Goal: Register for event/course

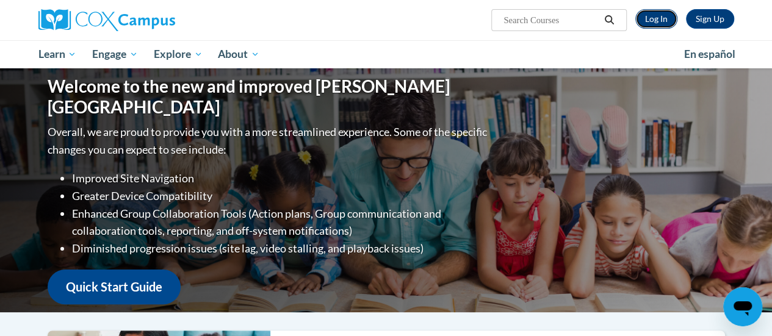
click at [645, 21] on link "Log In" at bounding box center [656, 19] width 42 height 20
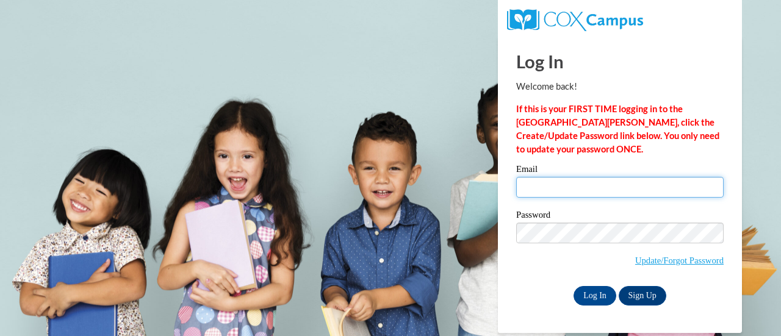
drag, startPoint x: 554, startPoint y: 192, endPoint x: 570, endPoint y: 201, distance: 18.0
click at [554, 192] on input "Email" at bounding box center [619, 187] width 207 height 21
type input "franmad@sdmfschools.org"
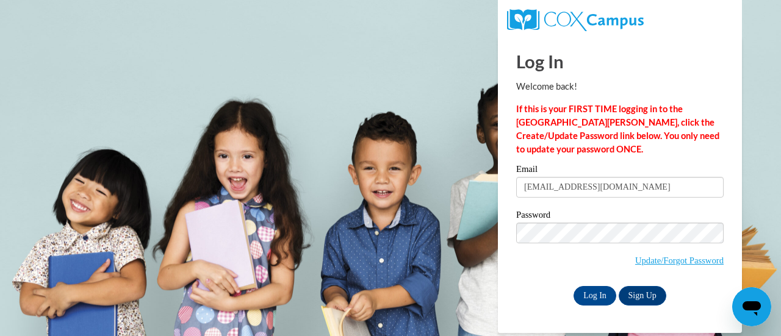
click at [603, 219] on label "Password" at bounding box center [619, 216] width 207 height 12
click at [591, 295] on input "Log In" at bounding box center [594, 296] width 43 height 20
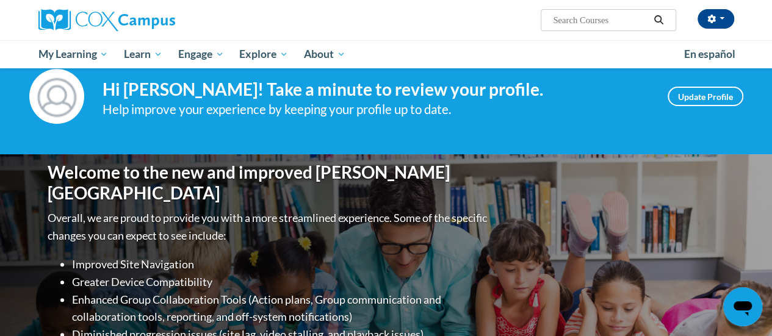
scroll to position [17, 0]
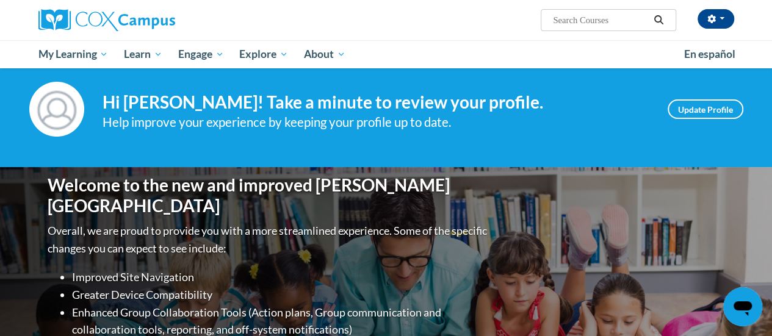
click at [640, 19] on input "Search..." at bounding box center [601, 20] width 98 height 15
type input "reading fluency"
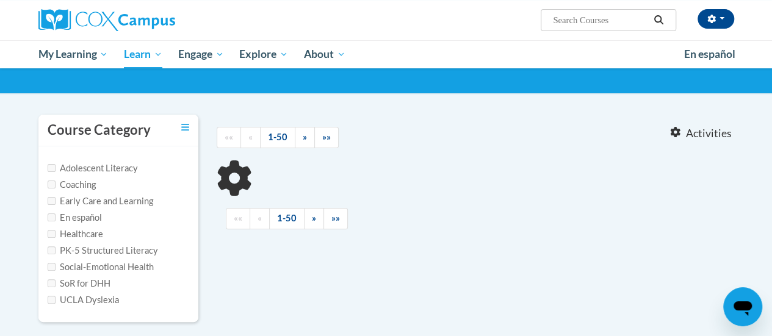
scroll to position [70, 0]
type input "reading fluency"
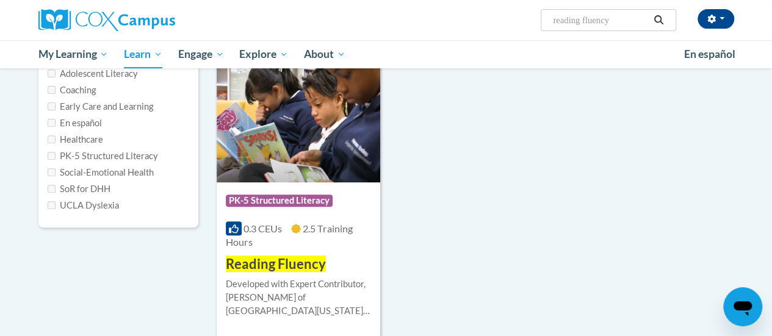
scroll to position [164, 0]
click at [294, 138] on img at bounding box center [299, 121] width 164 height 124
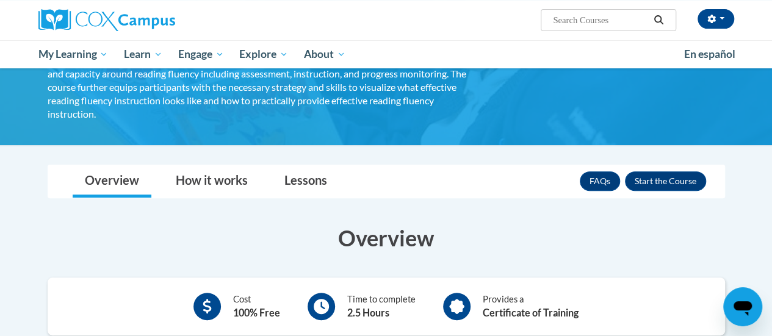
scroll to position [124, 0]
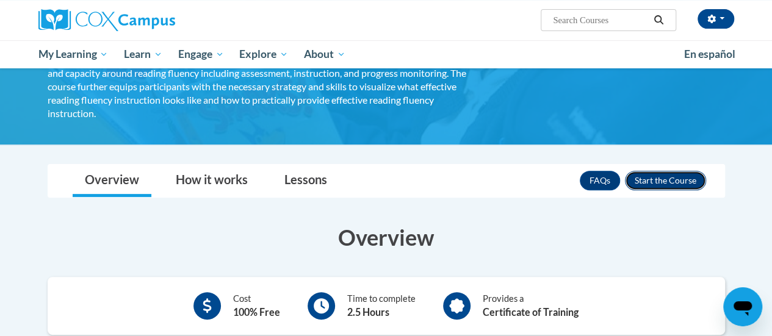
click at [680, 171] on button "Enroll" at bounding box center [665, 181] width 81 height 20
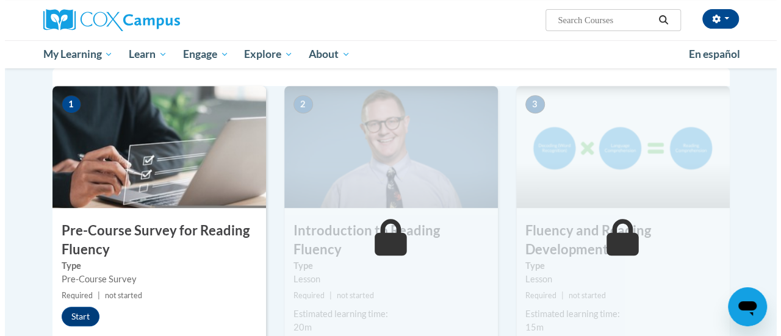
scroll to position [250, 0]
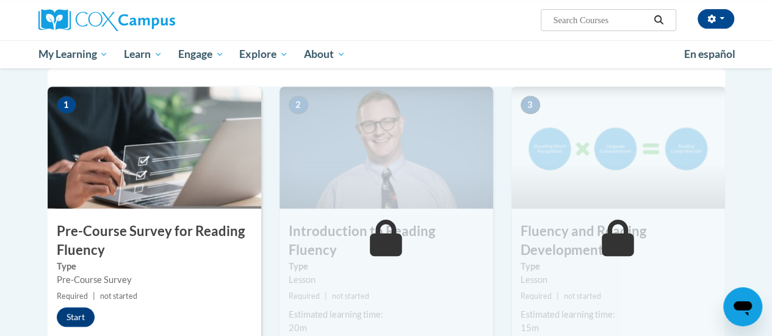
click at [65, 327] on div "1 Pre-Course Survey for Reading Fluency Type Pre-Course Survey Required | not s…" at bounding box center [155, 227] width 214 height 281
click at [76, 317] on button "Start" at bounding box center [76, 317] width 38 height 20
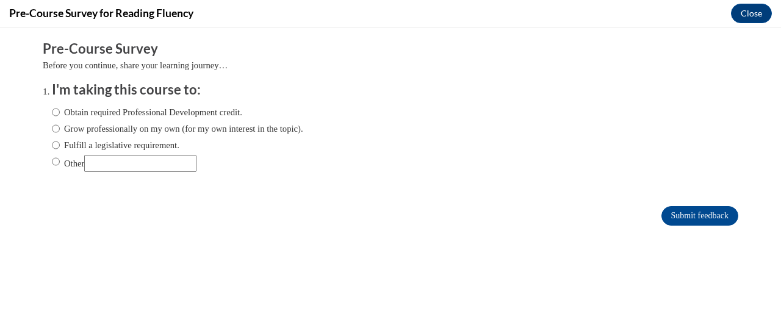
scroll to position [0, 0]
click at [55, 144] on label "Fulfill a legislative requirement." at bounding box center [116, 144] width 128 height 13
click at [55, 144] on input "Fulfill a legislative requirement." at bounding box center [56, 144] width 8 height 13
radio input "true"
click at [694, 215] on input "Submit feedback" at bounding box center [699, 216] width 77 height 20
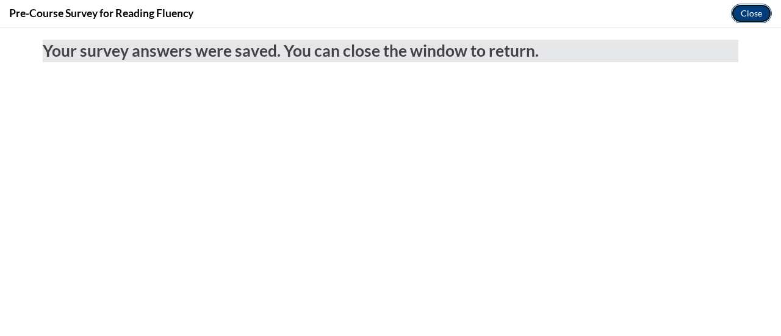
click at [750, 14] on button "Close" at bounding box center [751, 14] width 41 height 20
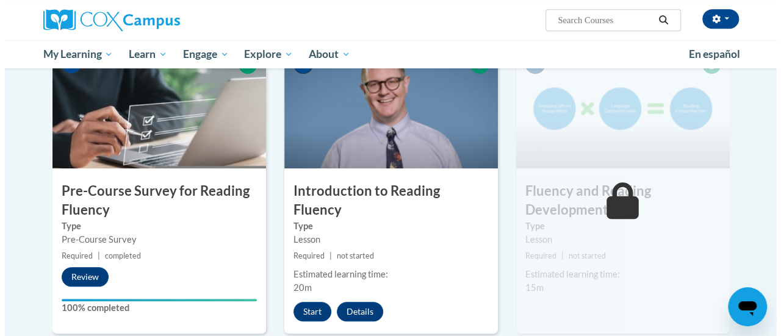
scroll to position [291, 0]
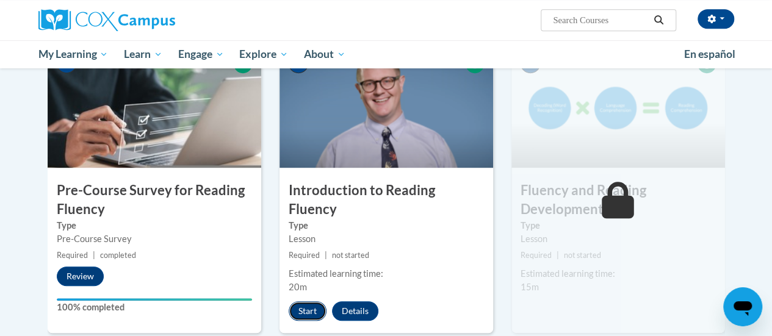
click at [309, 301] on button "Start" at bounding box center [308, 311] width 38 height 20
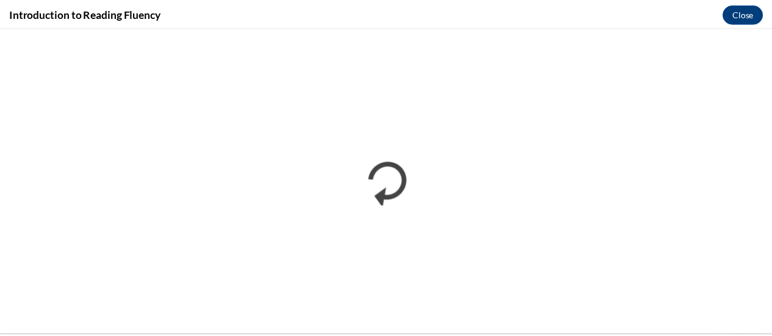
scroll to position [0, 0]
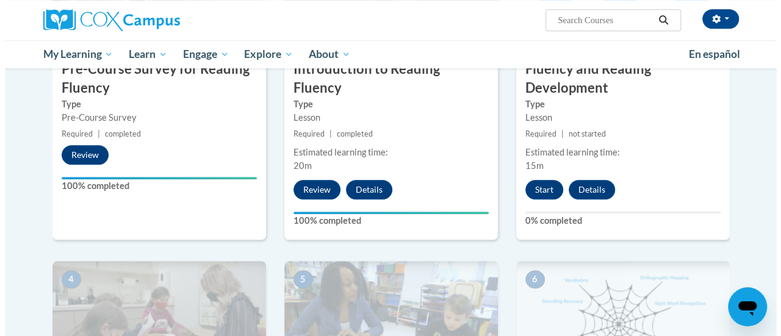
scroll to position [411, 0]
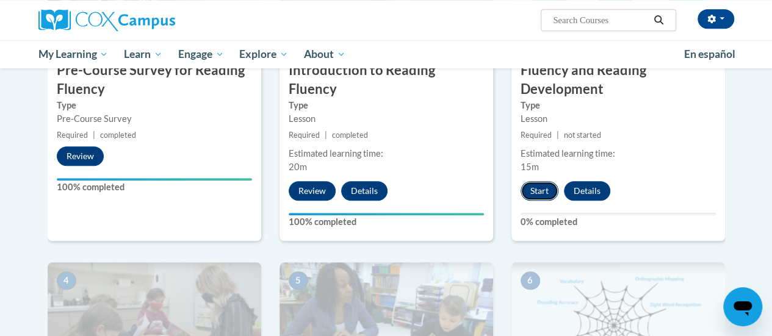
click at [540, 190] on button "Start" at bounding box center [539, 191] width 38 height 20
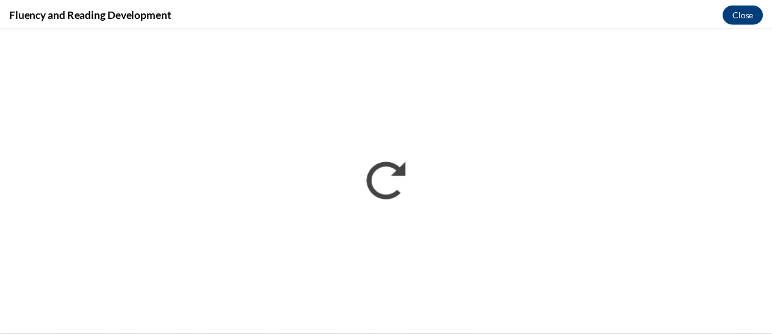
scroll to position [0, 0]
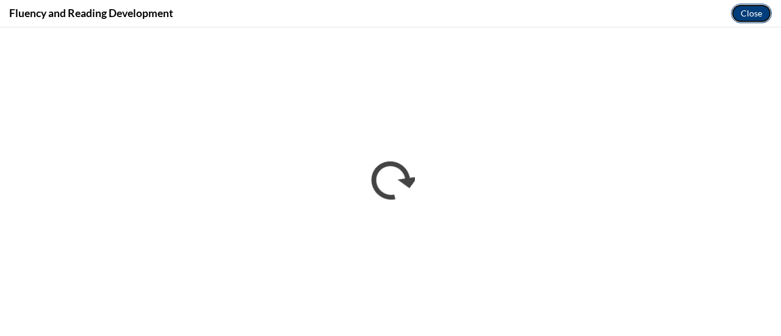
click at [742, 15] on button "Close" at bounding box center [751, 14] width 41 height 20
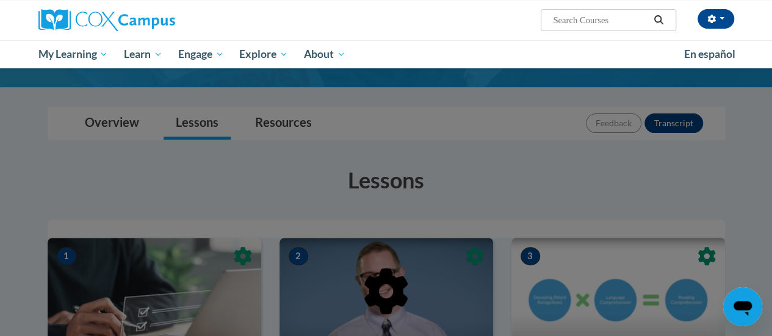
scroll to position [37, 0]
